Goal: Task Accomplishment & Management: Manage account settings

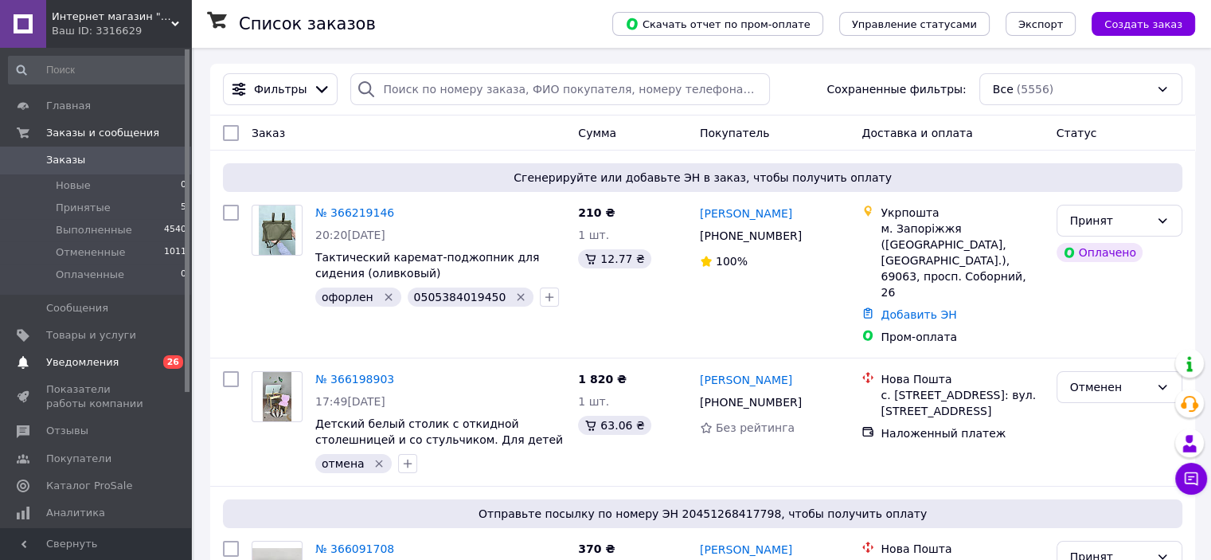
click at [76, 368] on span "Уведомления" at bounding box center [82, 362] width 72 height 14
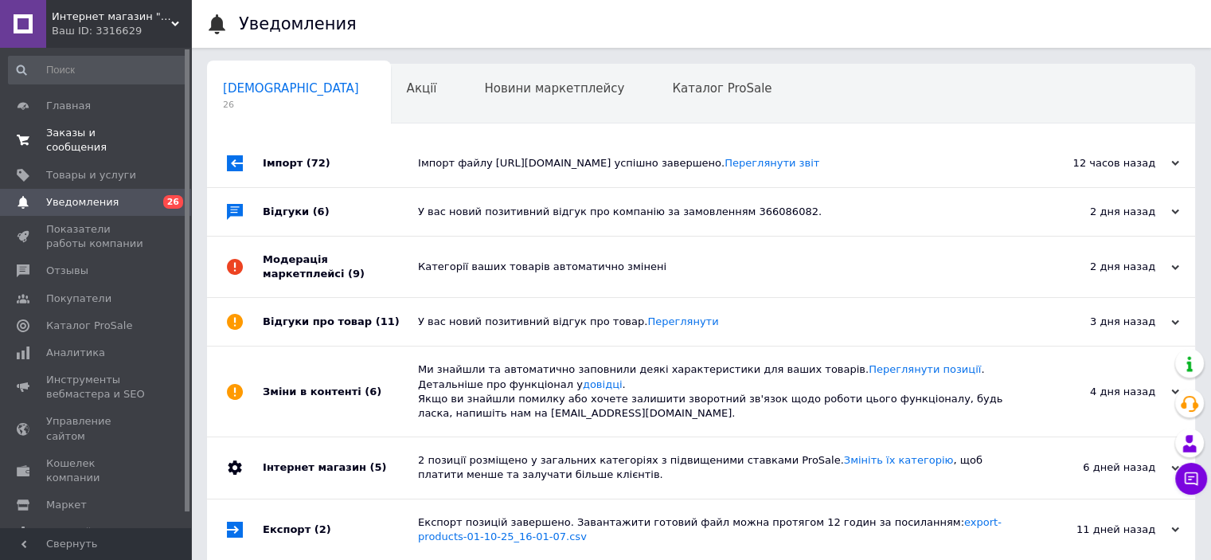
click at [89, 133] on span "Заказы и сообщения" at bounding box center [96, 140] width 101 height 29
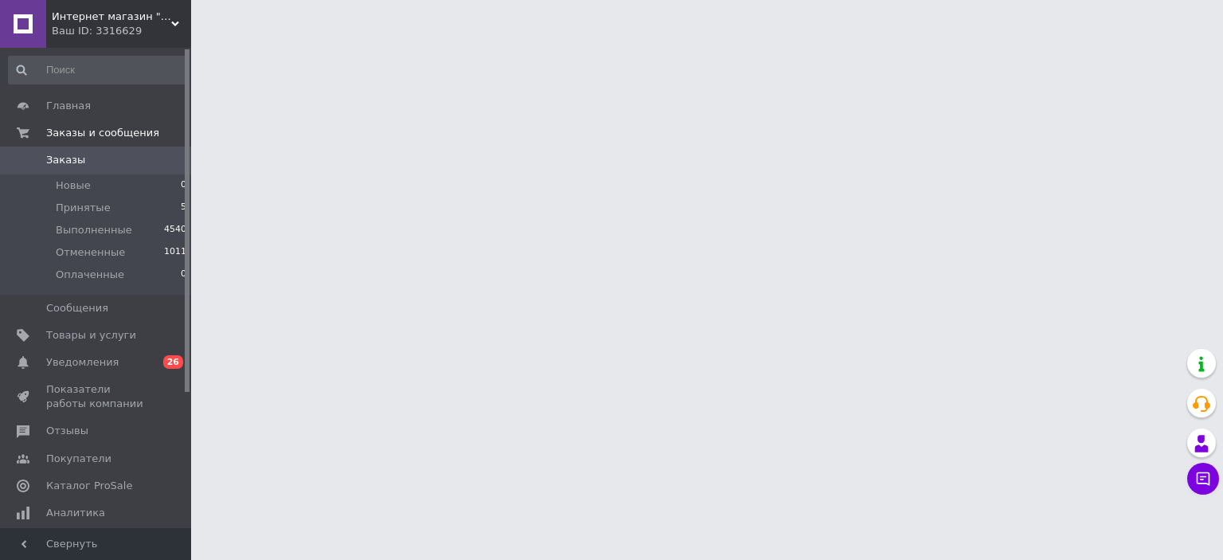
click at [159, 31] on div "Ваш ID: 3316629" at bounding box center [121, 31] width 139 height 14
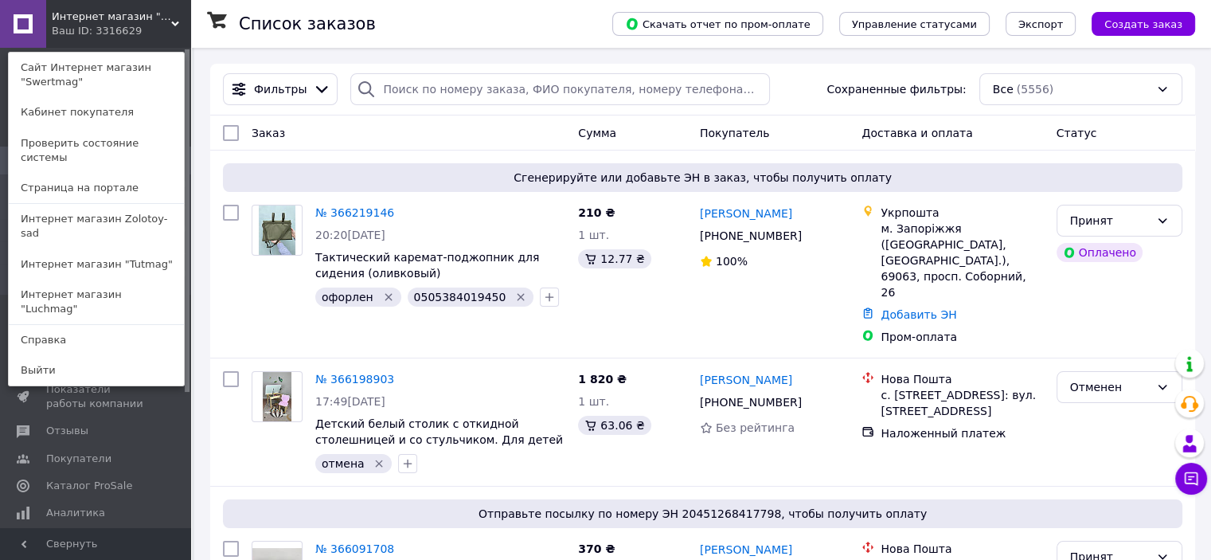
click at [151, 20] on span "Интернет магазин "Swertmag"" at bounding box center [111, 17] width 119 height 14
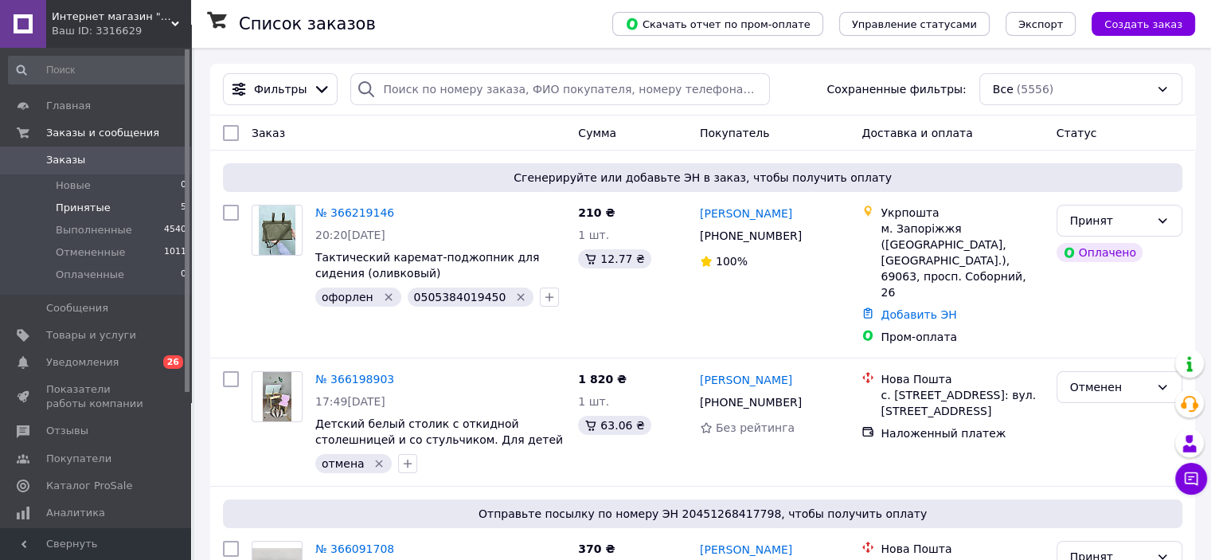
click at [131, 210] on li "Принятые 5" at bounding box center [98, 208] width 196 height 22
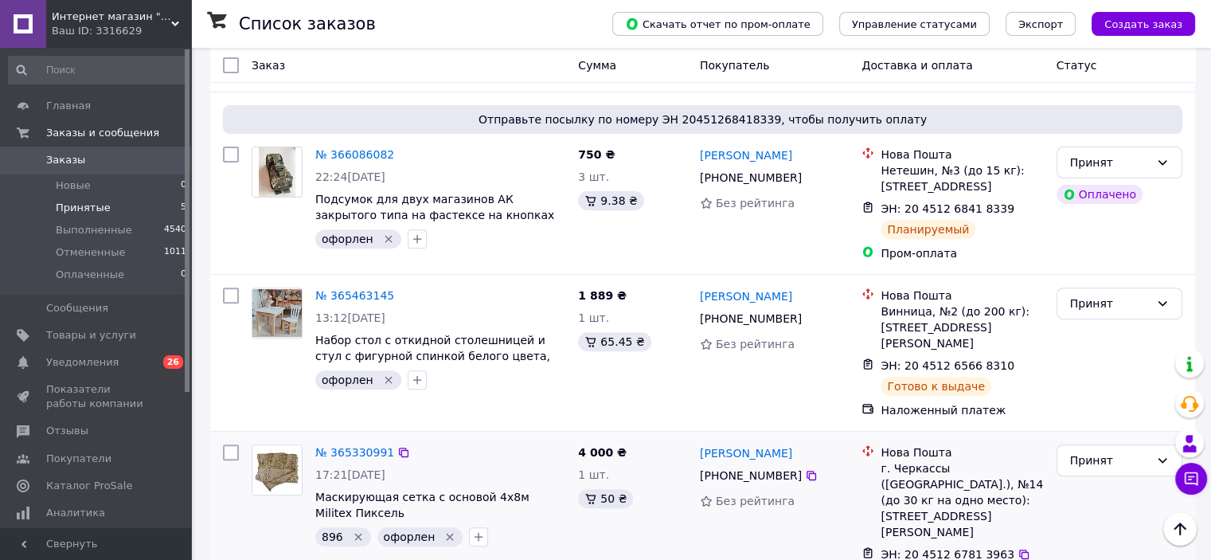
scroll to position [576, 0]
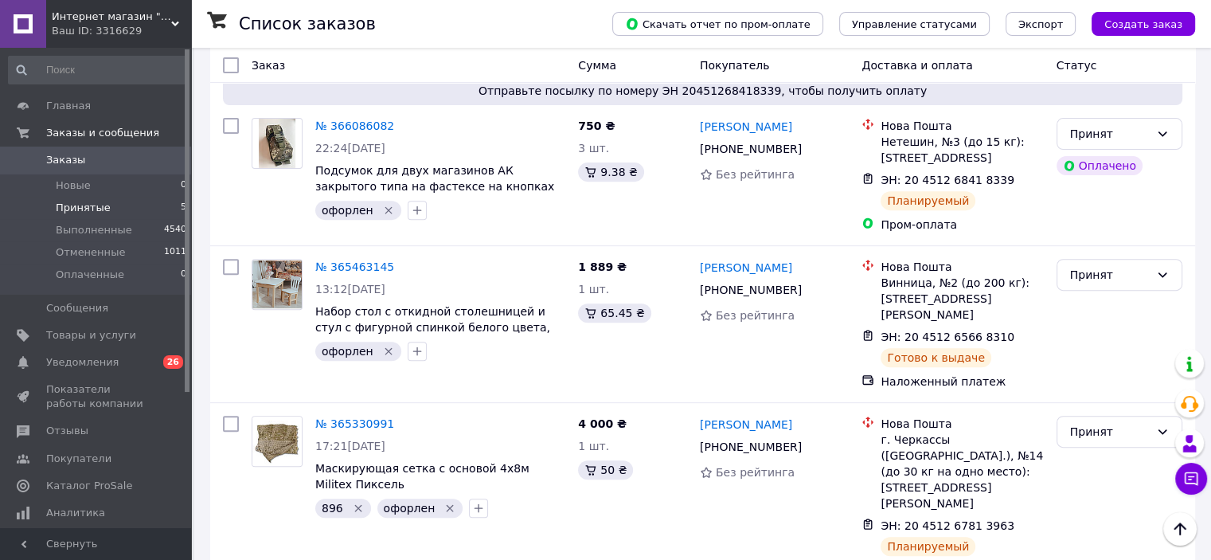
click at [159, 32] on div "Ваш ID: 3316629" at bounding box center [121, 31] width 139 height 14
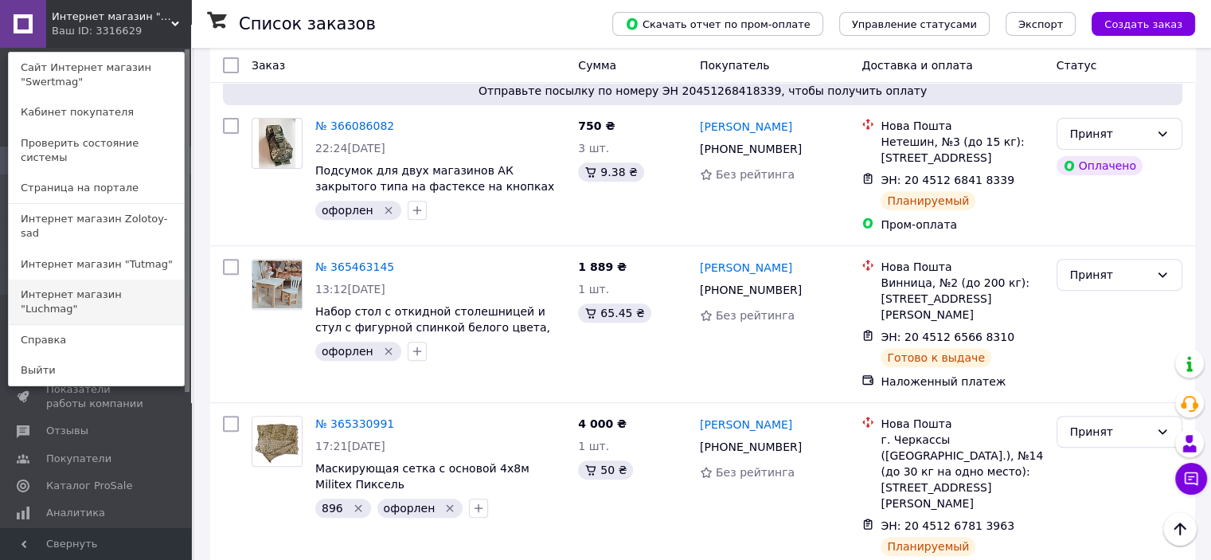
click at [125, 279] on link "Интернет магазин "Luchmag"" at bounding box center [96, 301] width 175 height 45
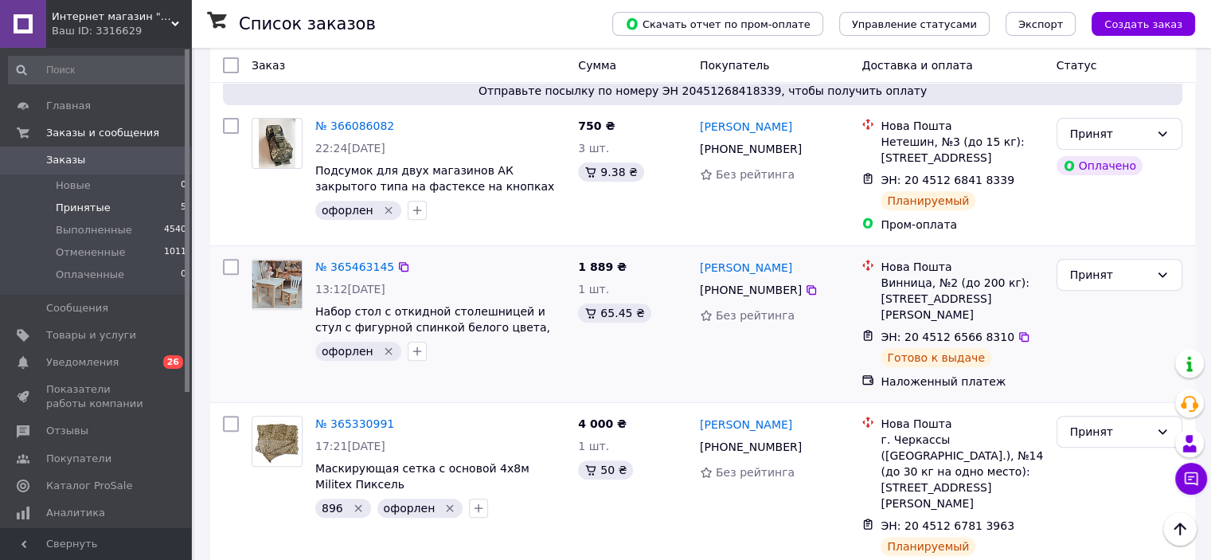
scroll to position [417, 0]
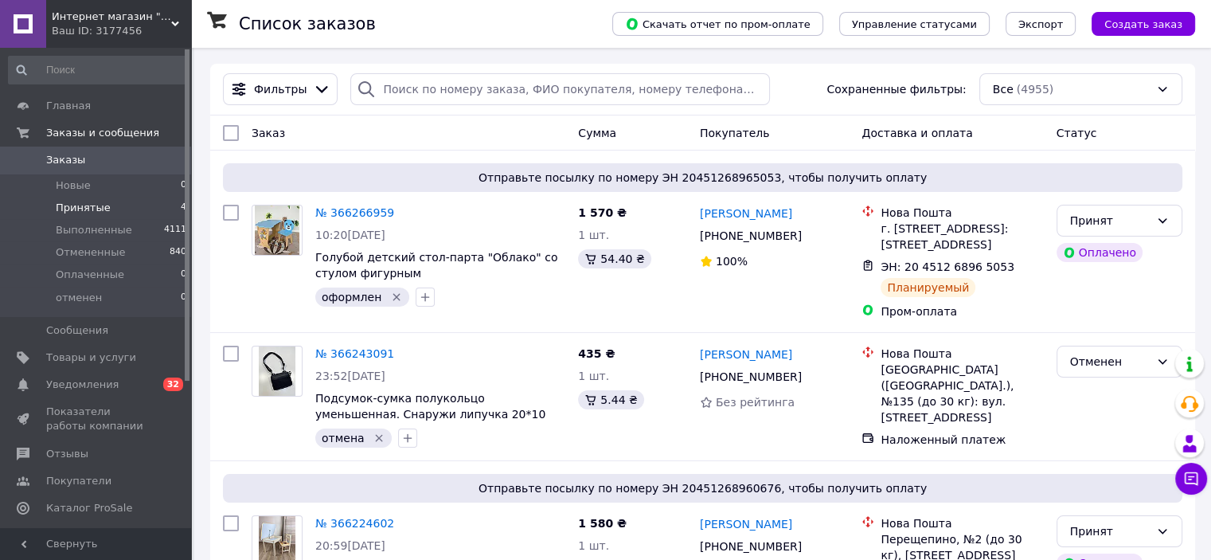
click at [142, 208] on li "Принятые 4" at bounding box center [98, 208] width 196 height 22
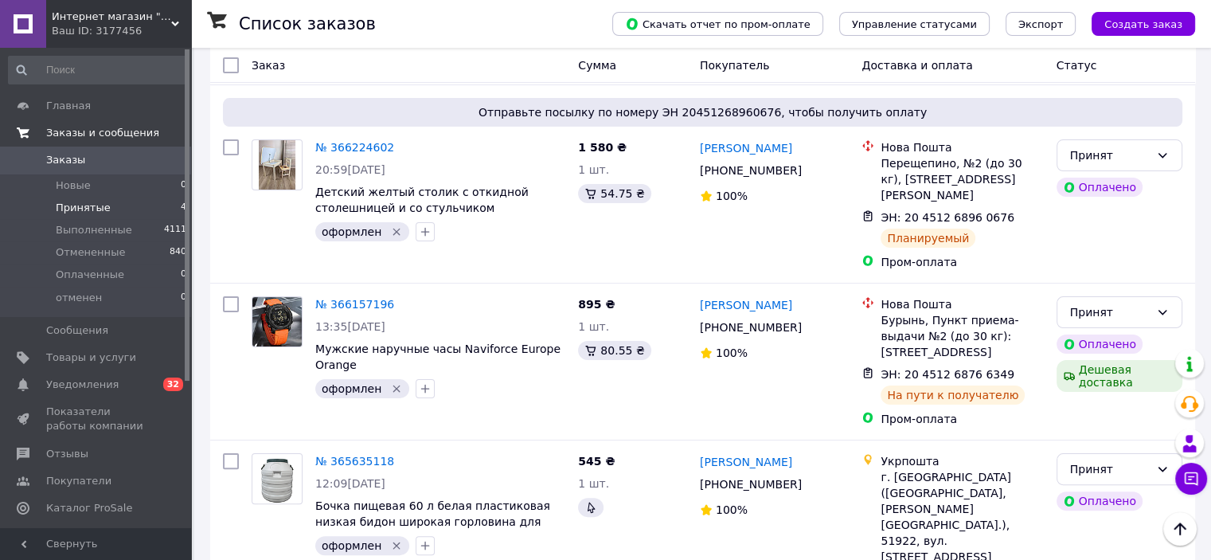
scroll to position [209, 0]
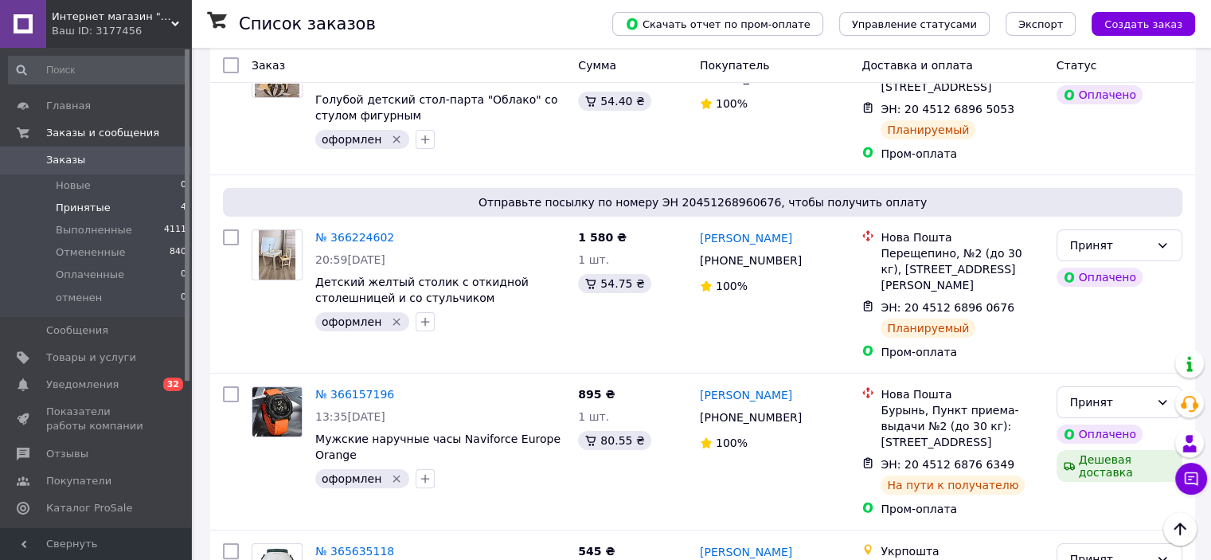
click at [162, 25] on div "Ваш ID: 3177456" at bounding box center [121, 31] width 139 height 14
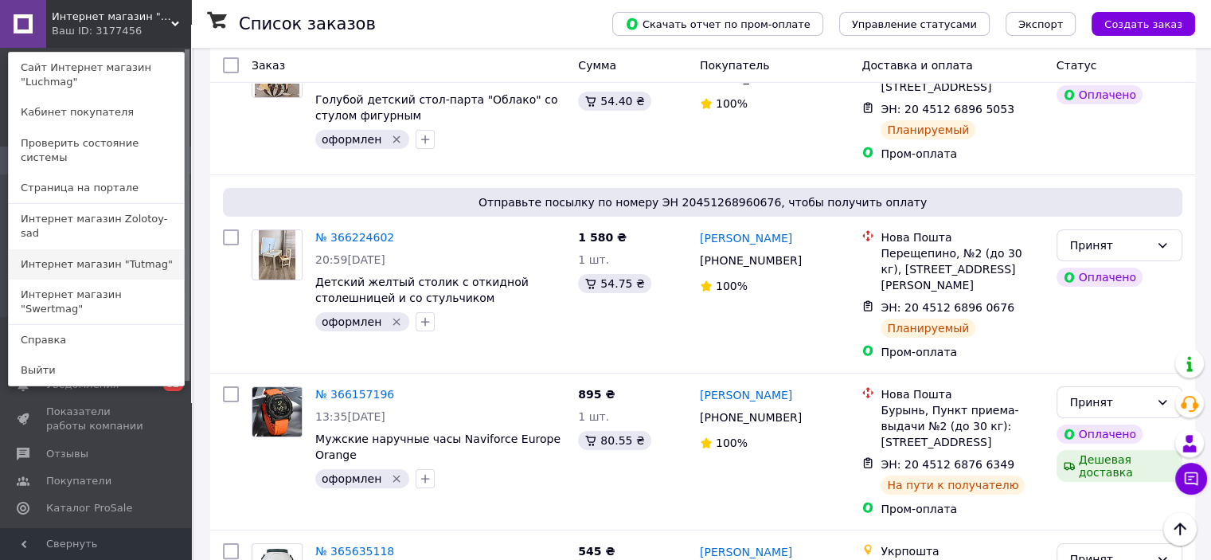
click at [143, 249] on link "Интернет магазин "Tutmag"" at bounding box center [96, 264] width 175 height 30
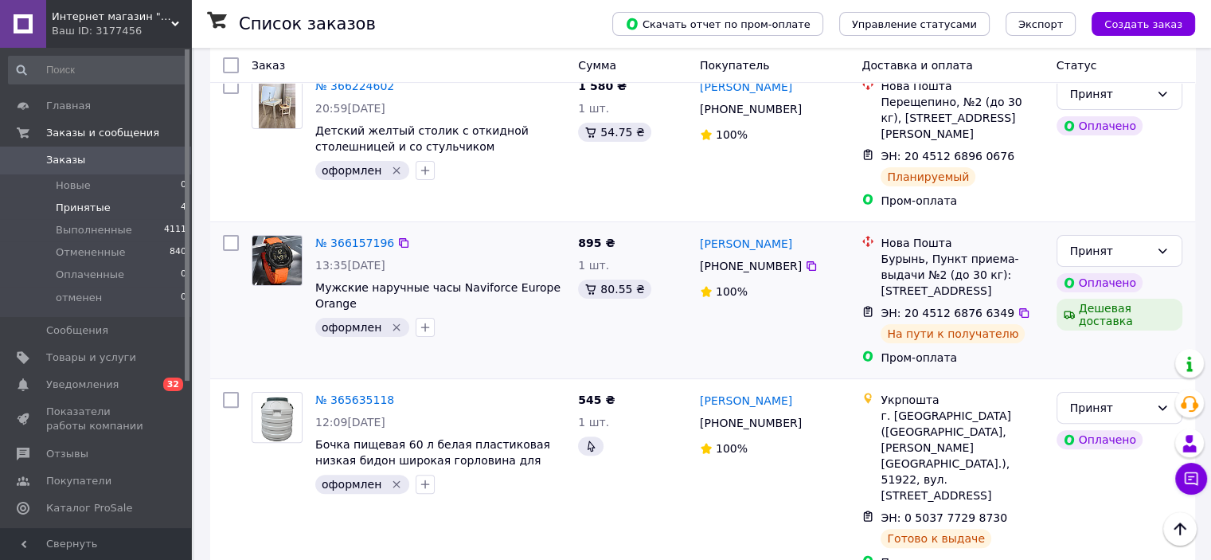
scroll to position [369, 0]
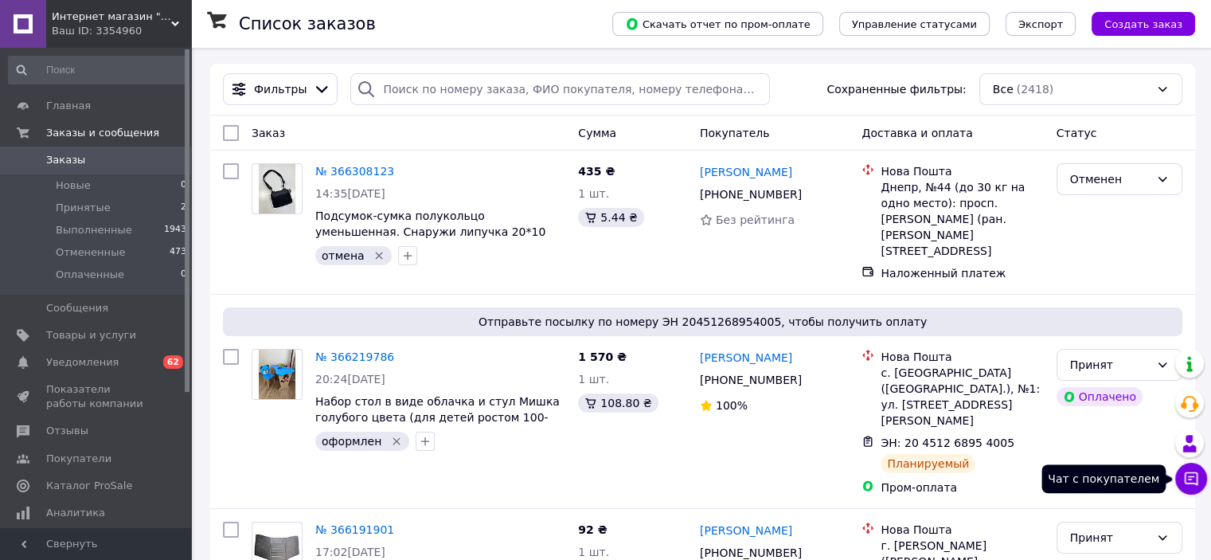
click at [1190, 484] on icon at bounding box center [1191, 478] width 16 height 16
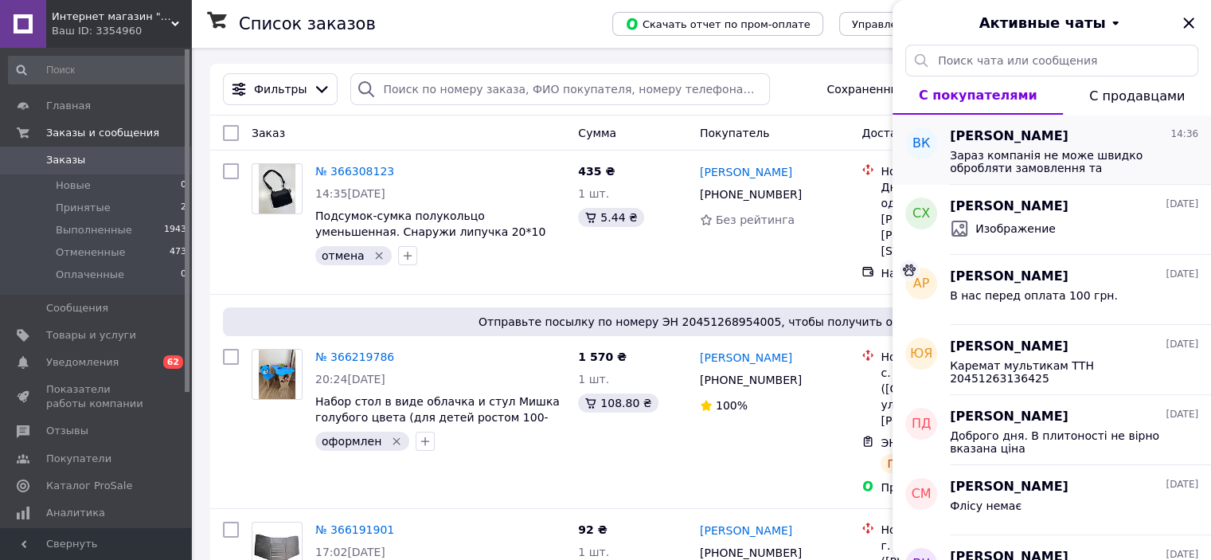
click at [995, 157] on span "Зараз компанія не може швидко обробляти замовлення та повідомлення, оскільки за…" at bounding box center [1063, 161] width 226 height 25
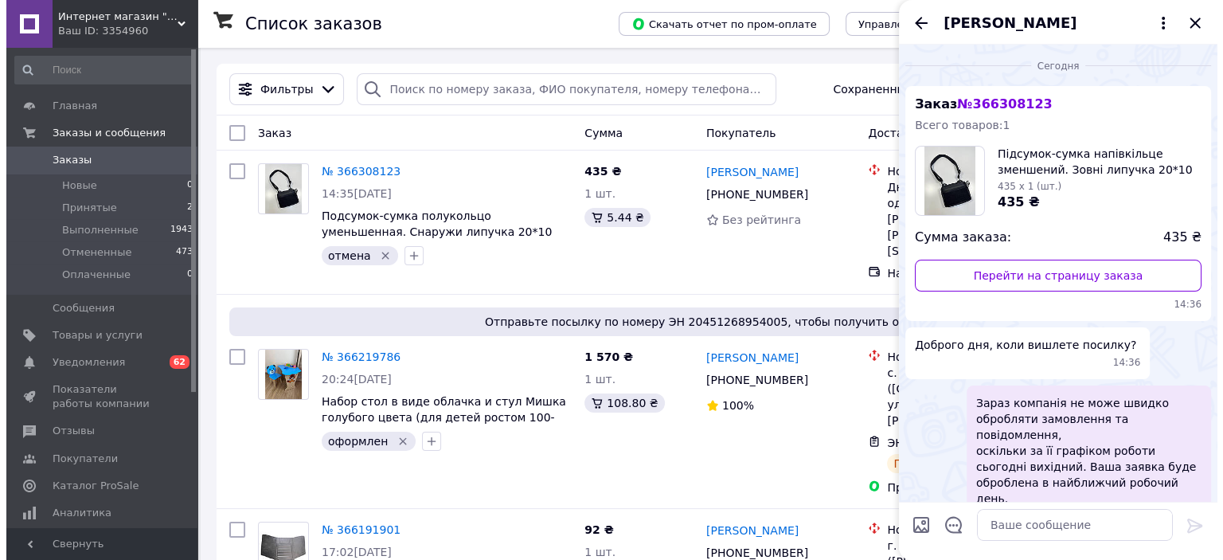
scroll to position [48, 0]
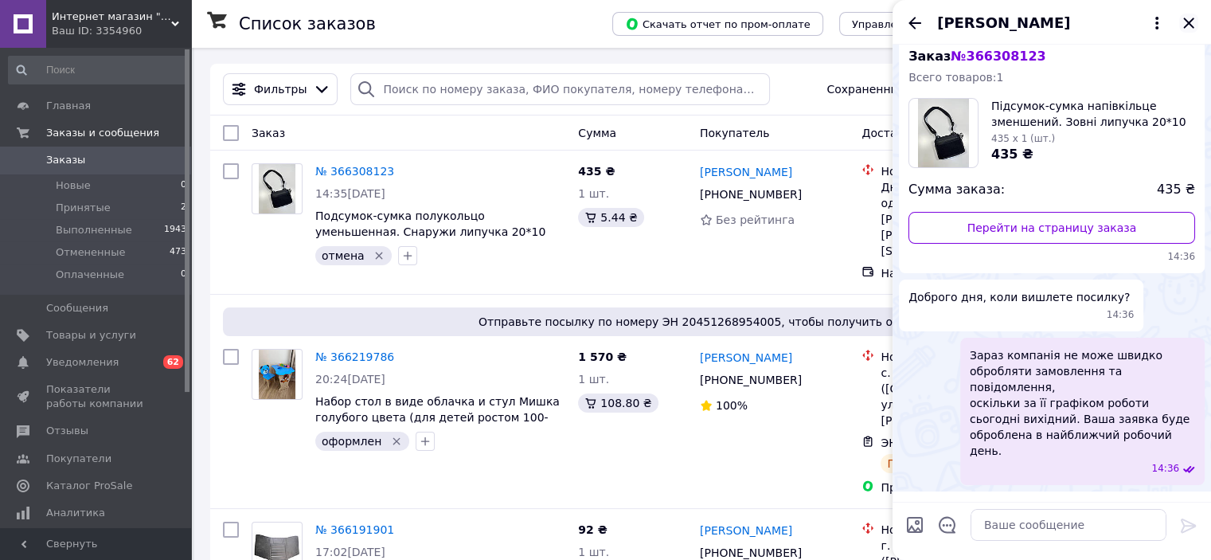
click at [1188, 21] on icon "Закрыть" at bounding box center [1188, 23] width 19 height 19
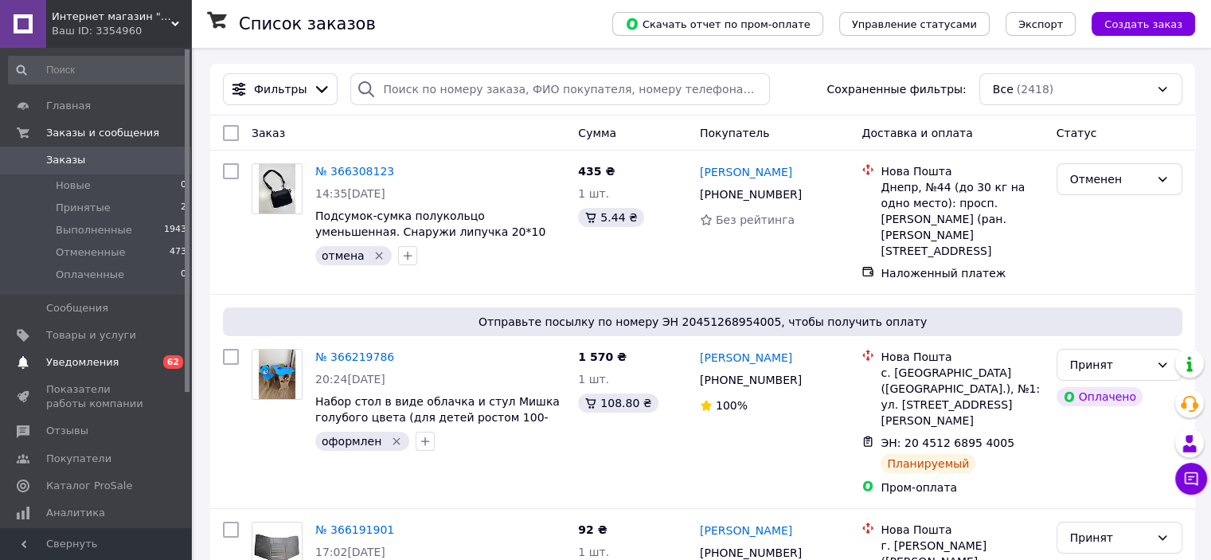
click at [113, 372] on link "Уведомления 0 62" at bounding box center [98, 362] width 196 height 27
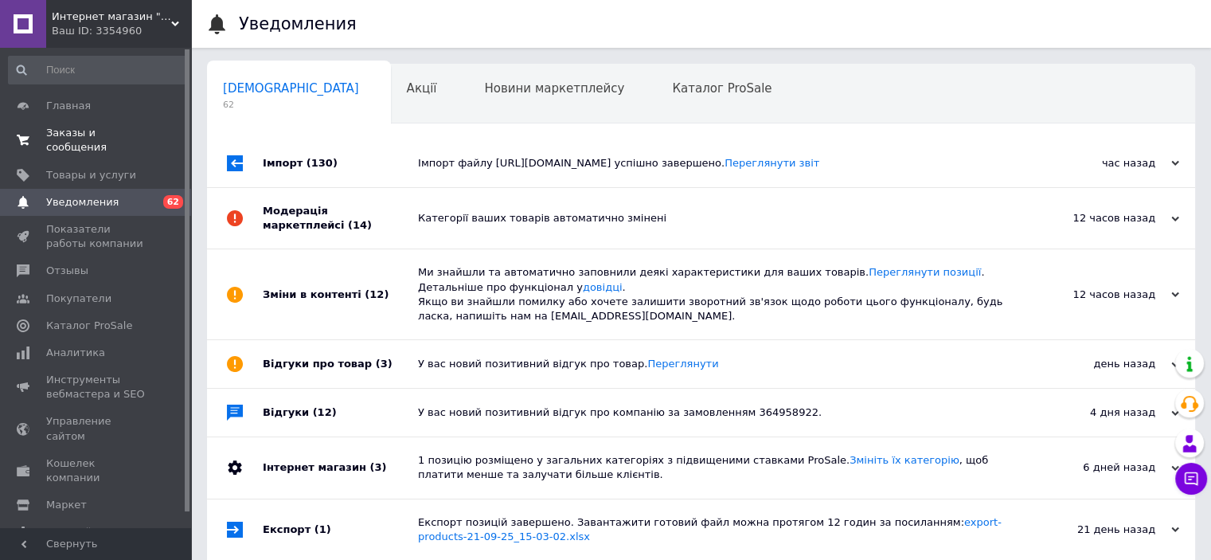
click at [115, 136] on span "Заказы и сообщения" at bounding box center [96, 140] width 101 height 29
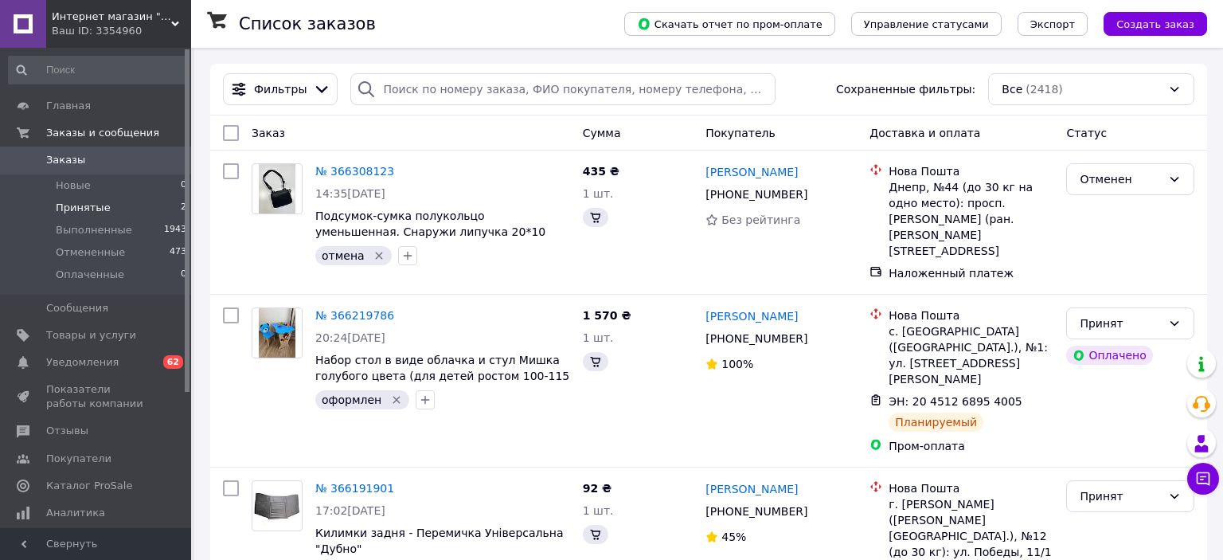
click at [127, 208] on li "Принятые 2" at bounding box center [98, 208] width 196 height 22
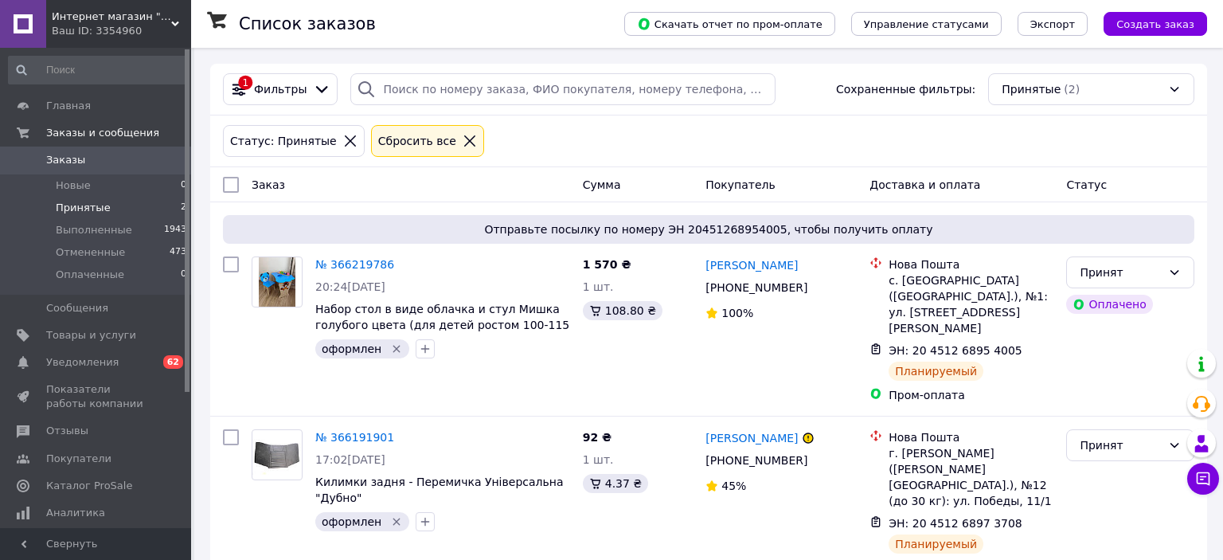
click at [157, 21] on span "Интернет магазин "Tutmag"" at bounding box center [111, 17] width 119 height 14
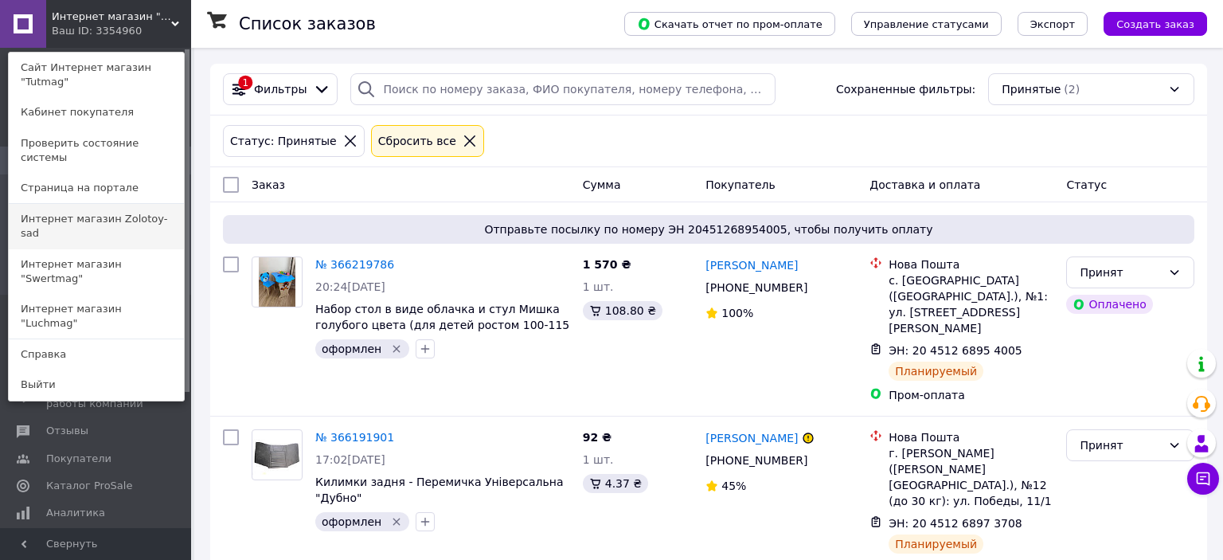
click at [156, 204] on link "Интернет магазин Zolotoy-sad" at bounding box center [96, 226] width 175 height 45
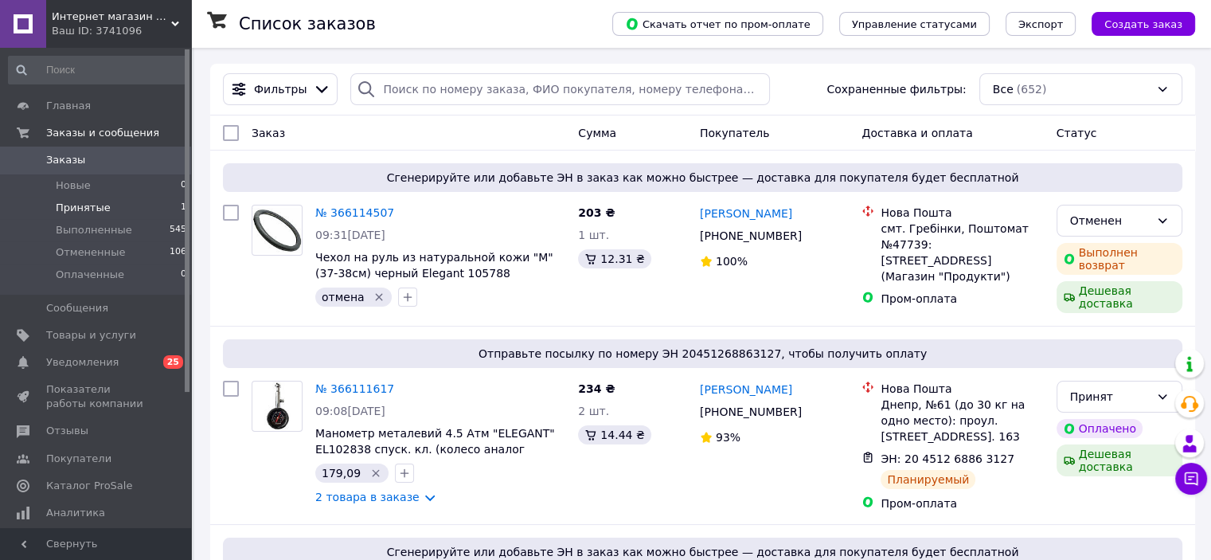
click at [138, 207] on li "Принятые 1" at bounding box center [98, 208] width 196 height 22
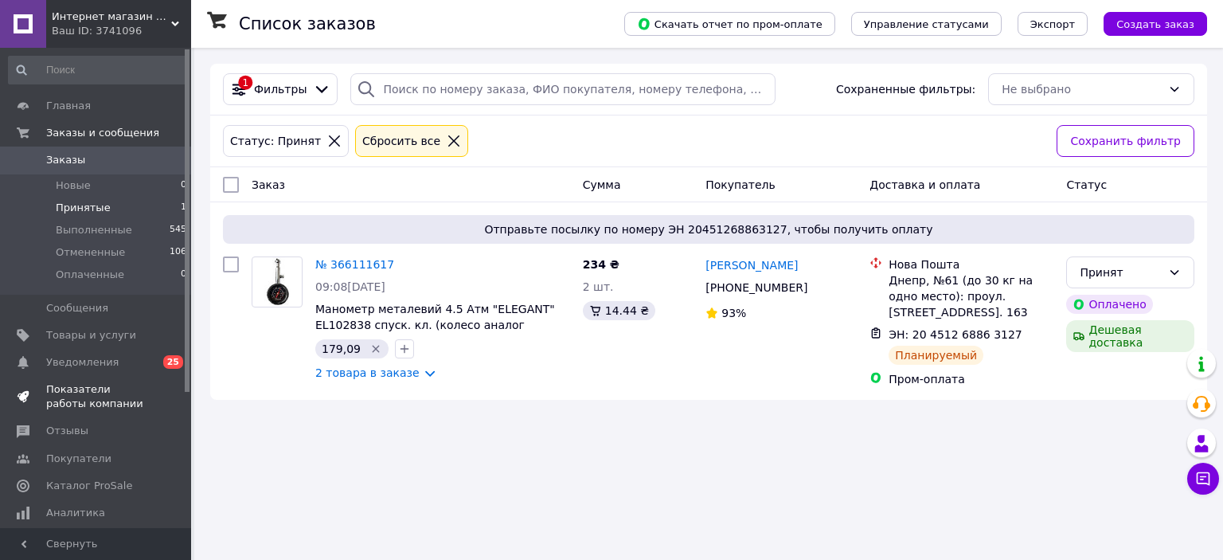
click at [131, 384] on span "Показатели работы компании" at bounding box center [96, 396] width 101 height 29
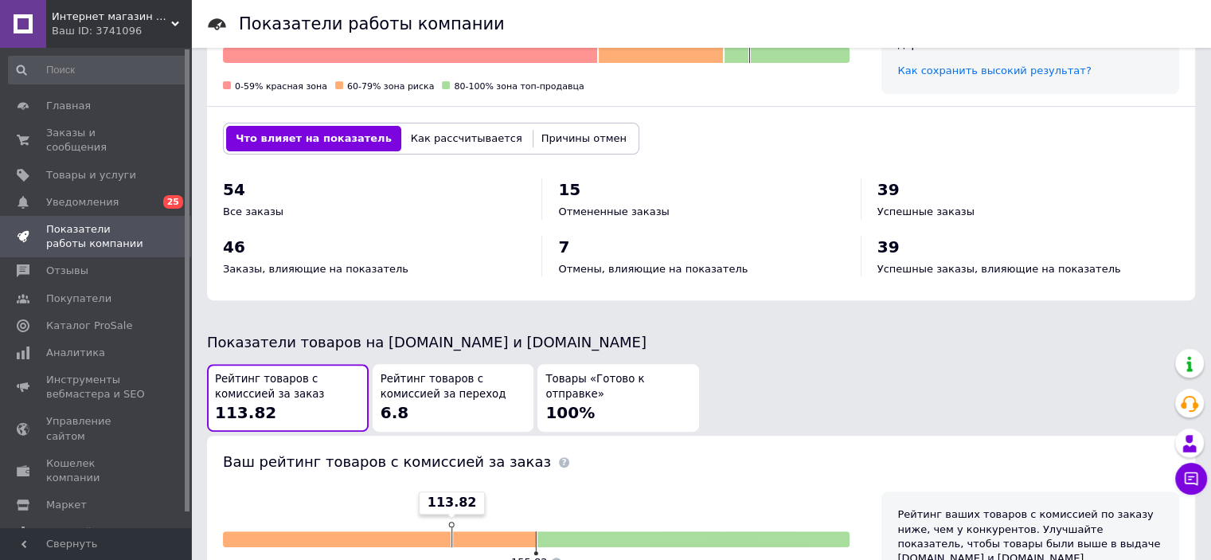
scroll to position [637, 0]
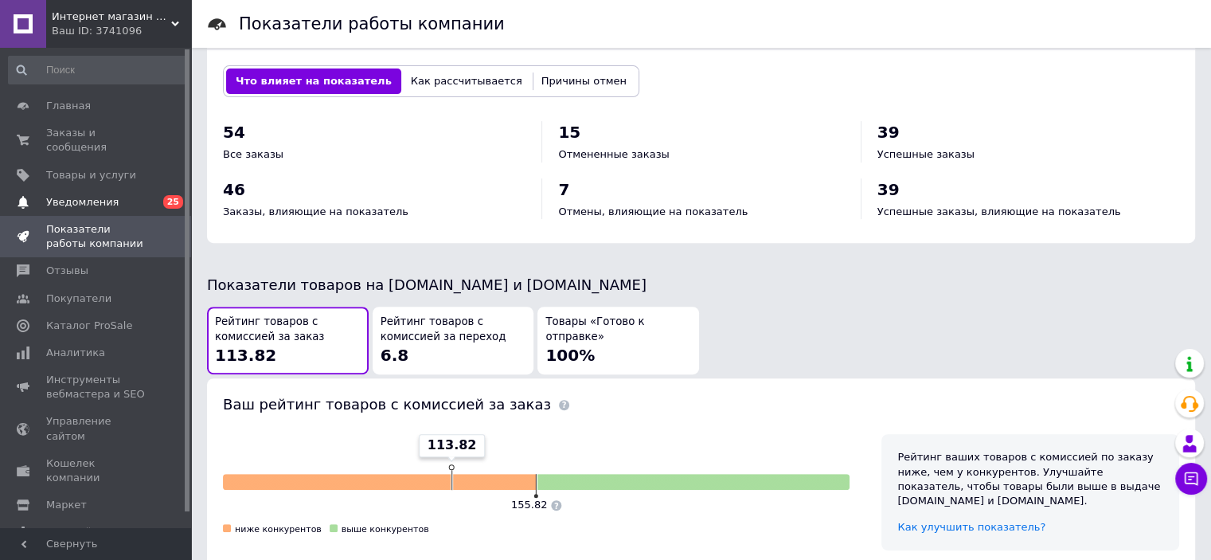
click at [101, 195] on span "Уведомления" at bounding box center [82, 202] width 72 height 14
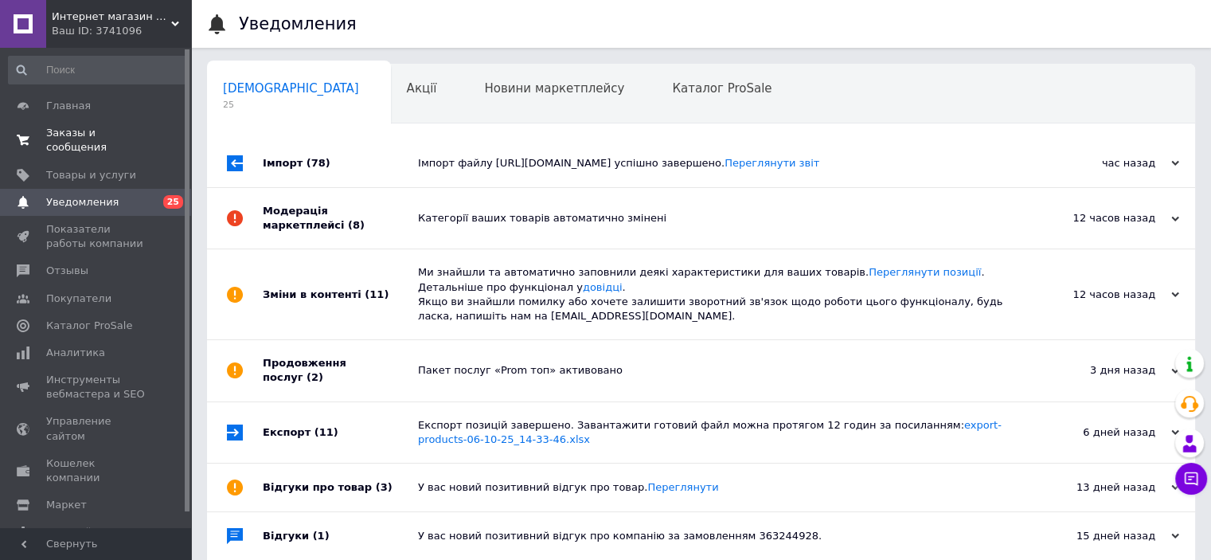
click at [115, 130] on span "Заказы и сообщения" at bounding box center [96, 140] width 101 height 29
